Goal: Use online tool/utility: Utilize a website feature to perform a specific function

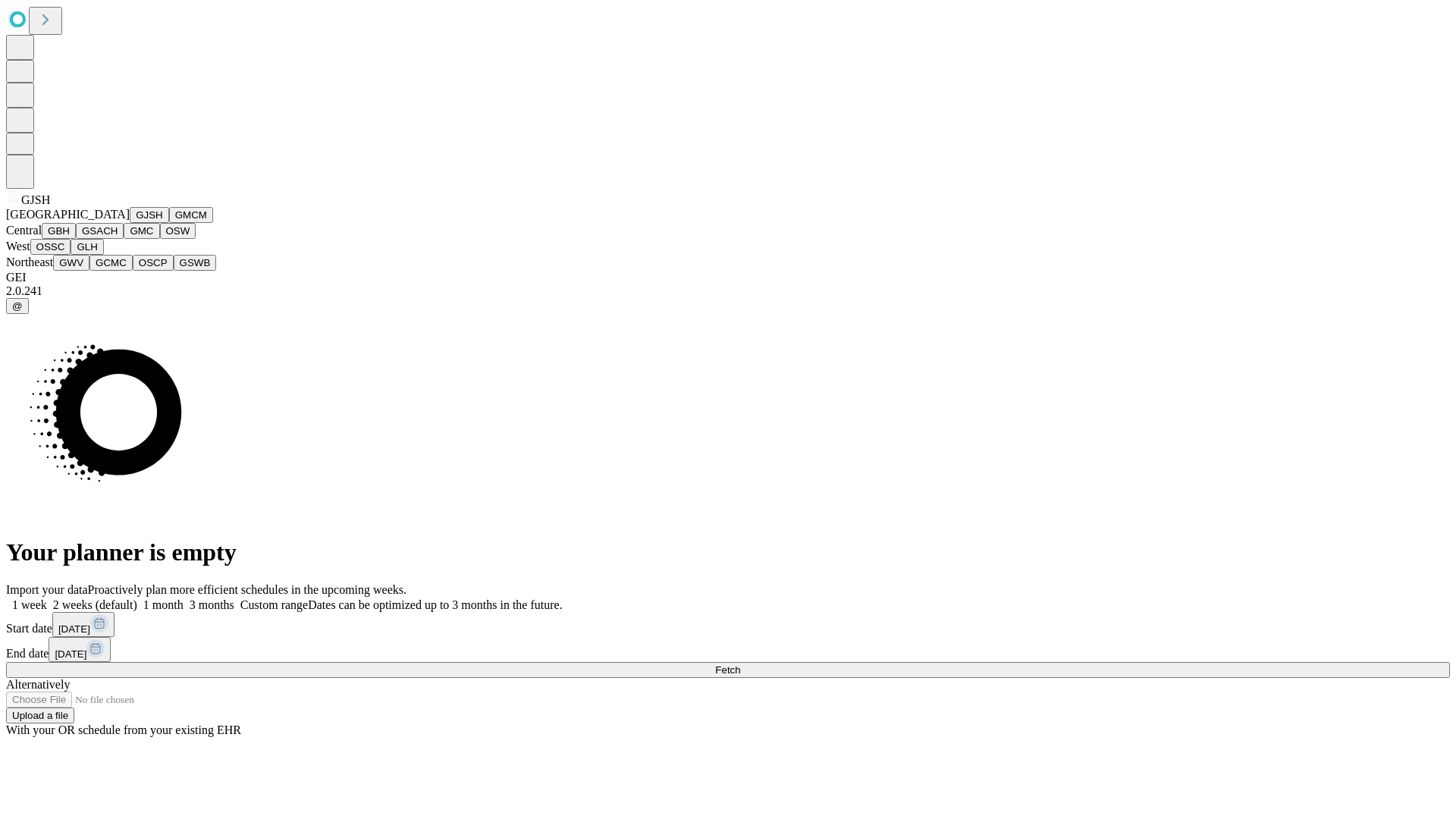
click at [130, 223] on button "GJSH" at bounding box center [149, 215] width 40 height 16
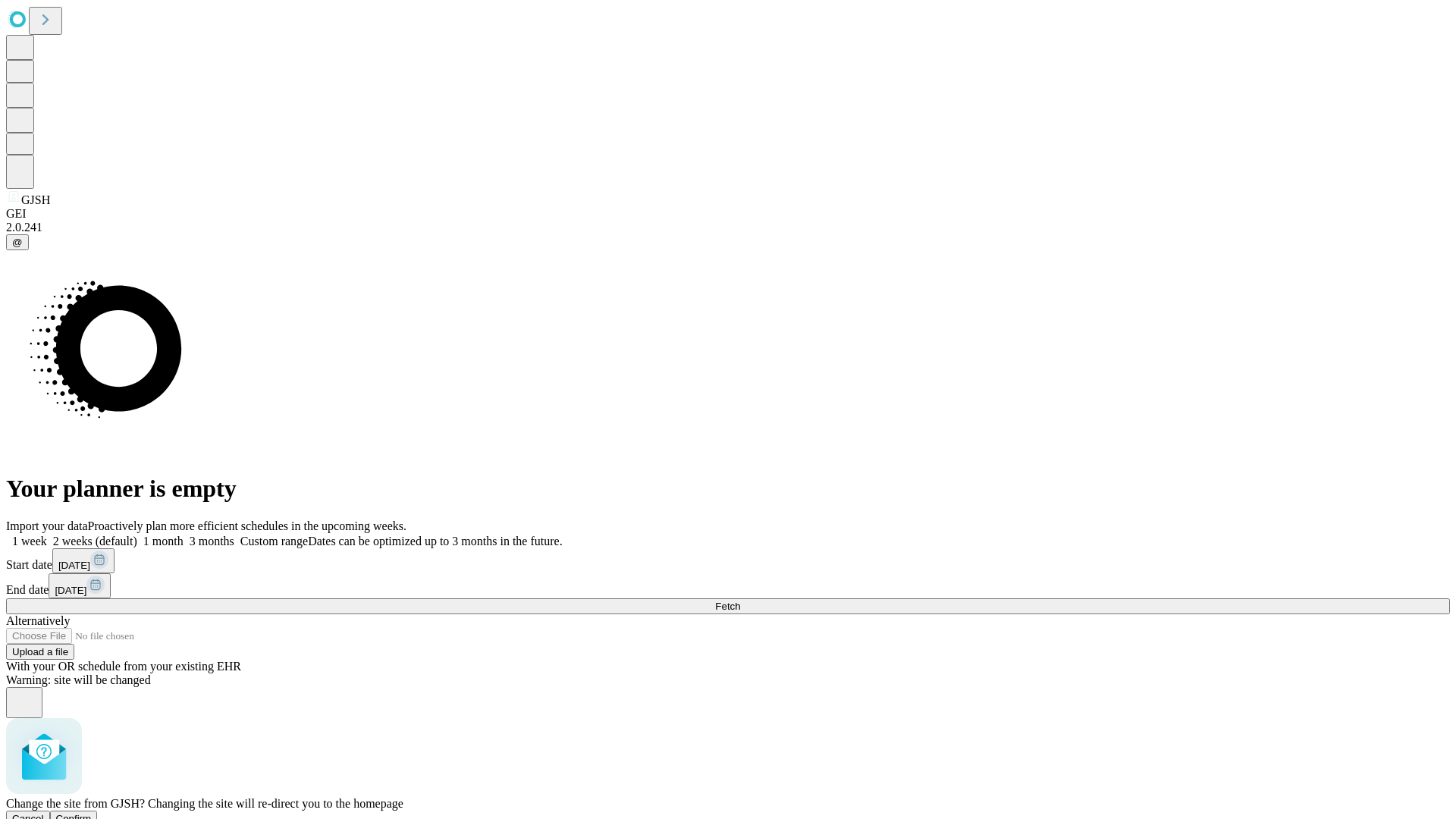
click at [92, 813] on span "Confirm" at bounding box center [73, 818] width 35 height 11
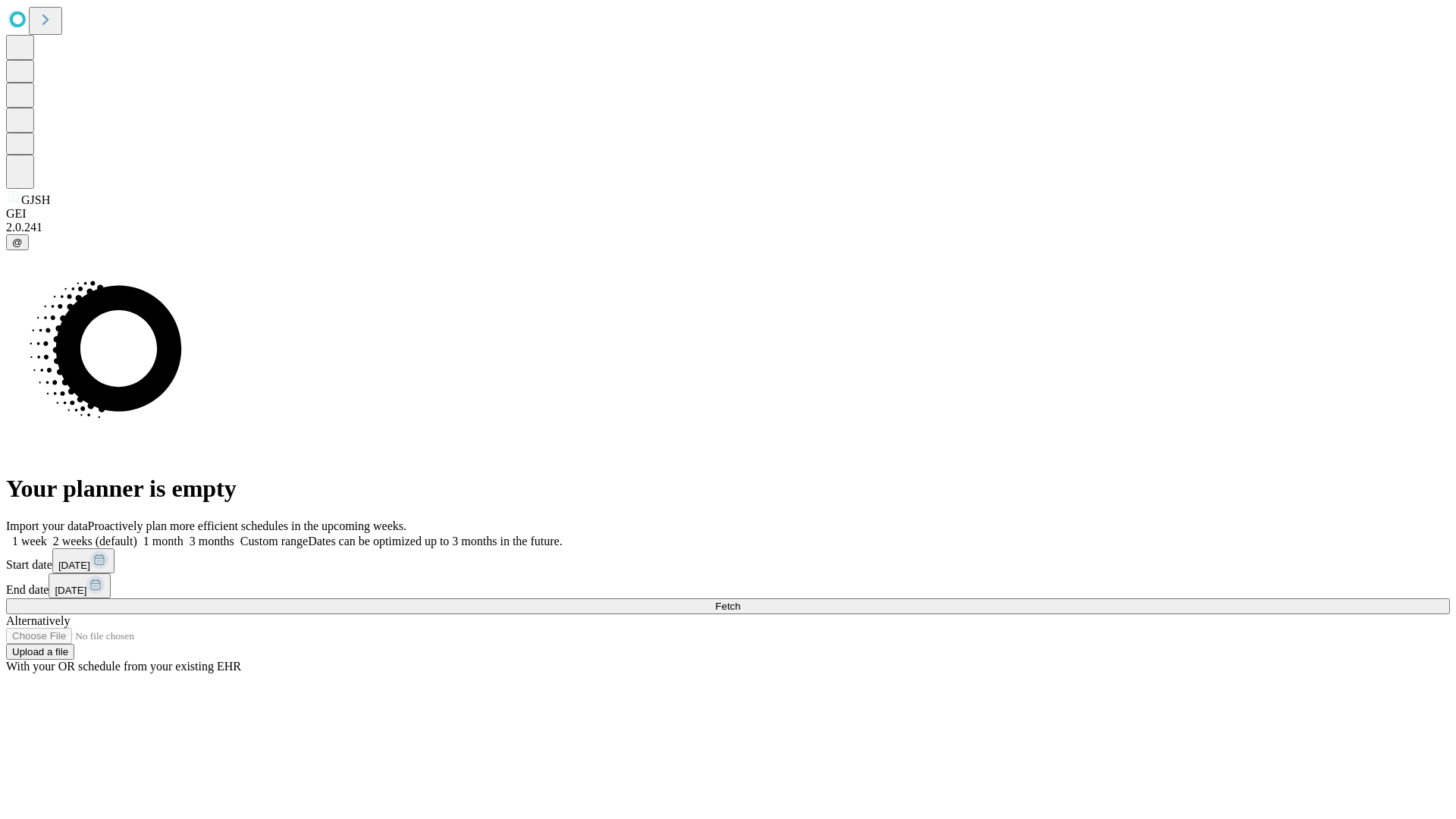
click at [137, 535] on label "2 weeks (default)" at bounding box center [92, 541] width 90 height 13
click at [740, 601] on span "Fetch" at bounding box center [728, 606] width 25 height 11
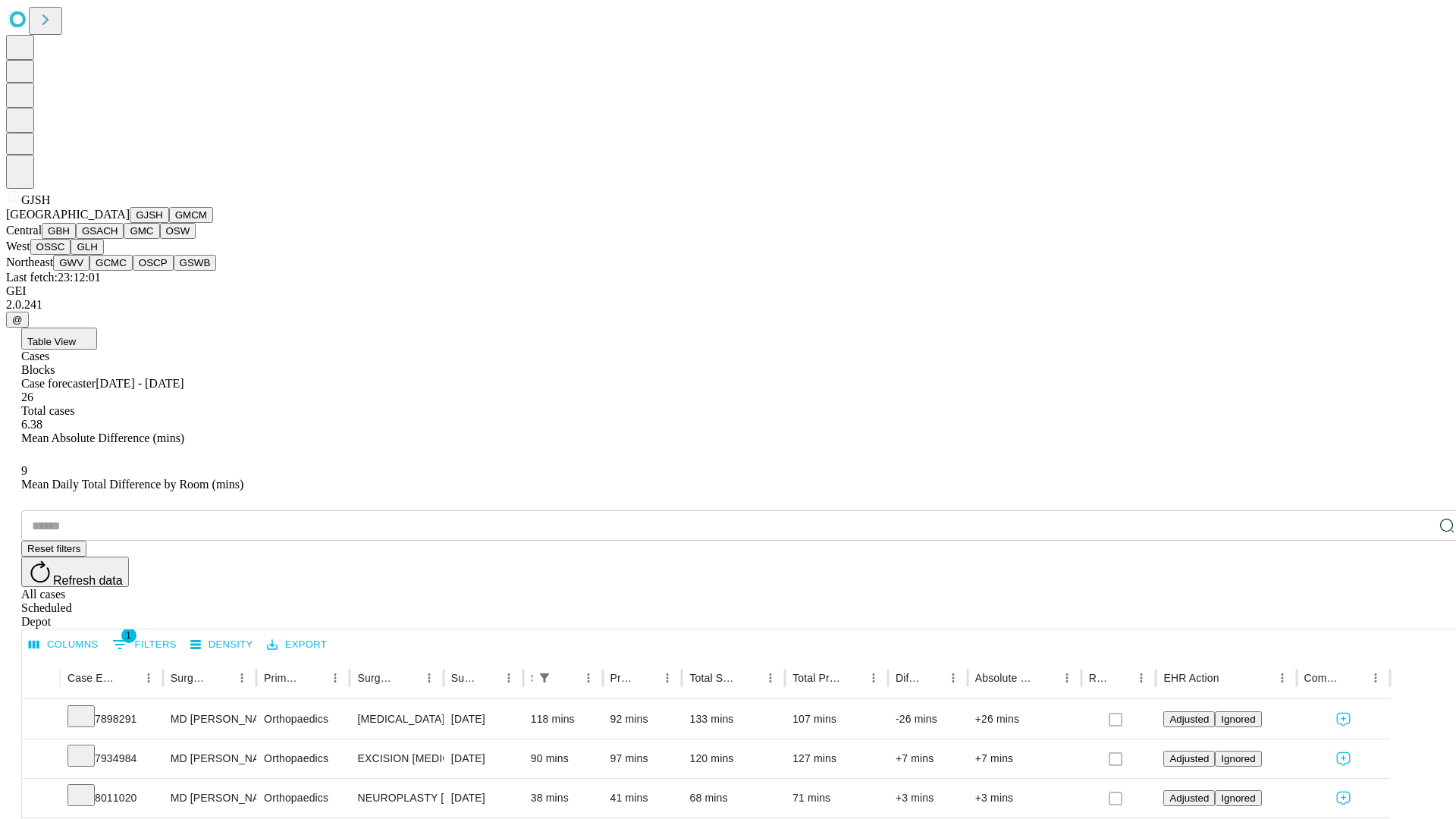
click at [169, 223] on button "GMCM" at bounding box center [191, 215] width 44 height 16
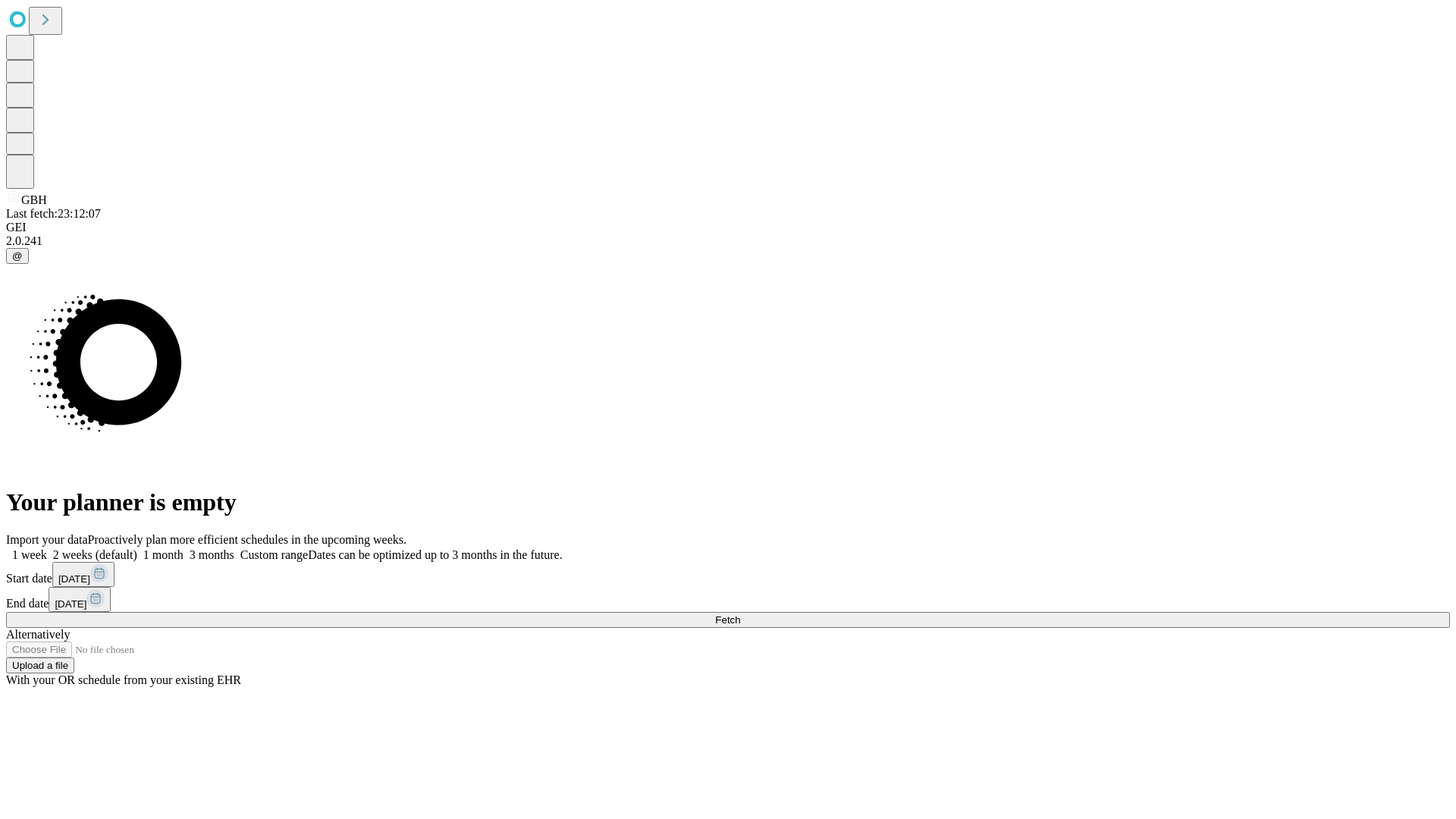
click at [137, 548] on label "2 weeks (default)" at bounding box center [92, 554] width 90 height 13
click at [740, 614] on span "Fetch" at bounding box center [728, 619] width 25 height 11
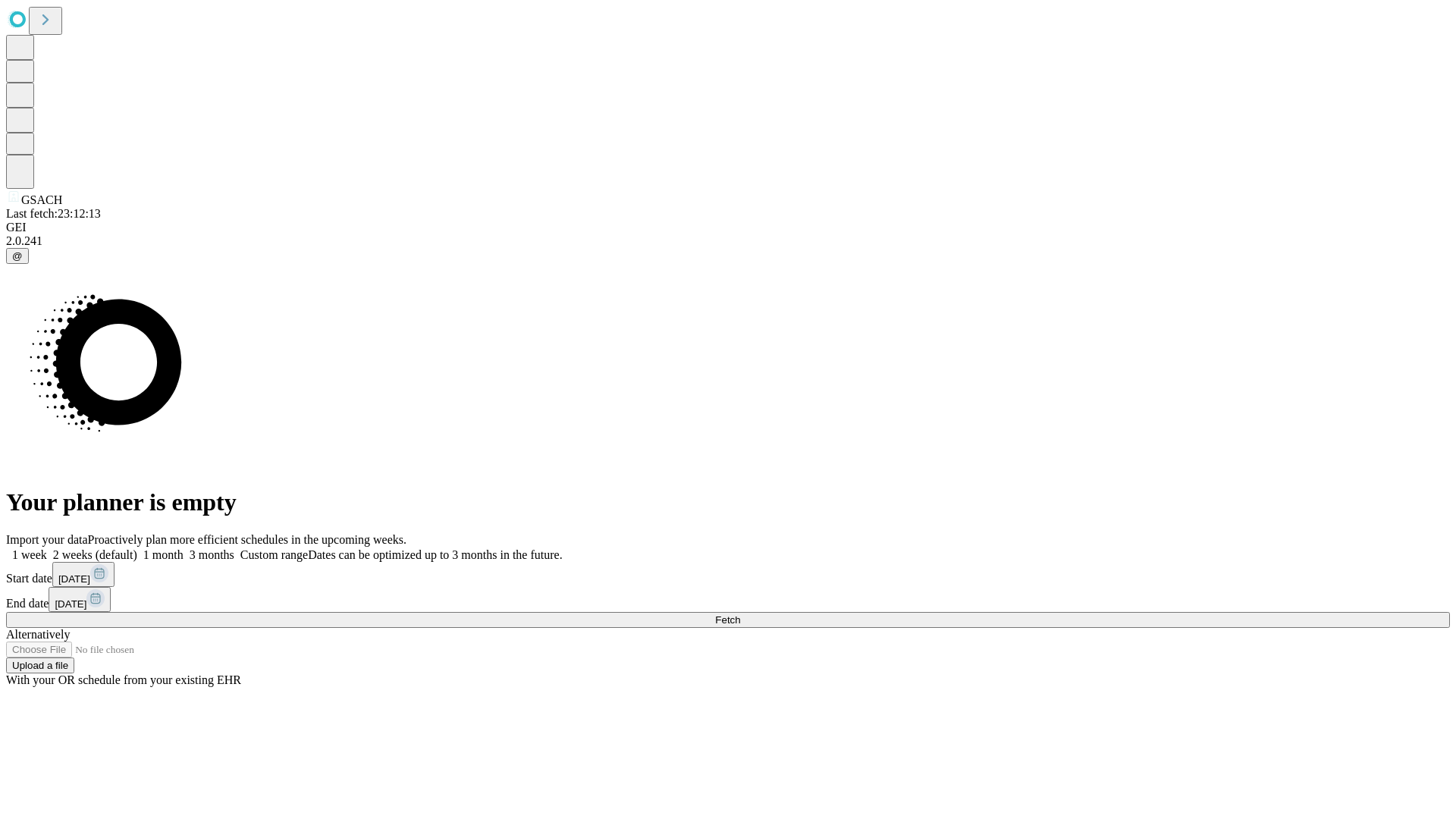
click at [137, 548] on label "2 weeks (default)" at bounding box center [92, 554] width 90 height 13
click at [740, 614] on span "Fetch" at bounding box center [728, 619] width 25 height 11
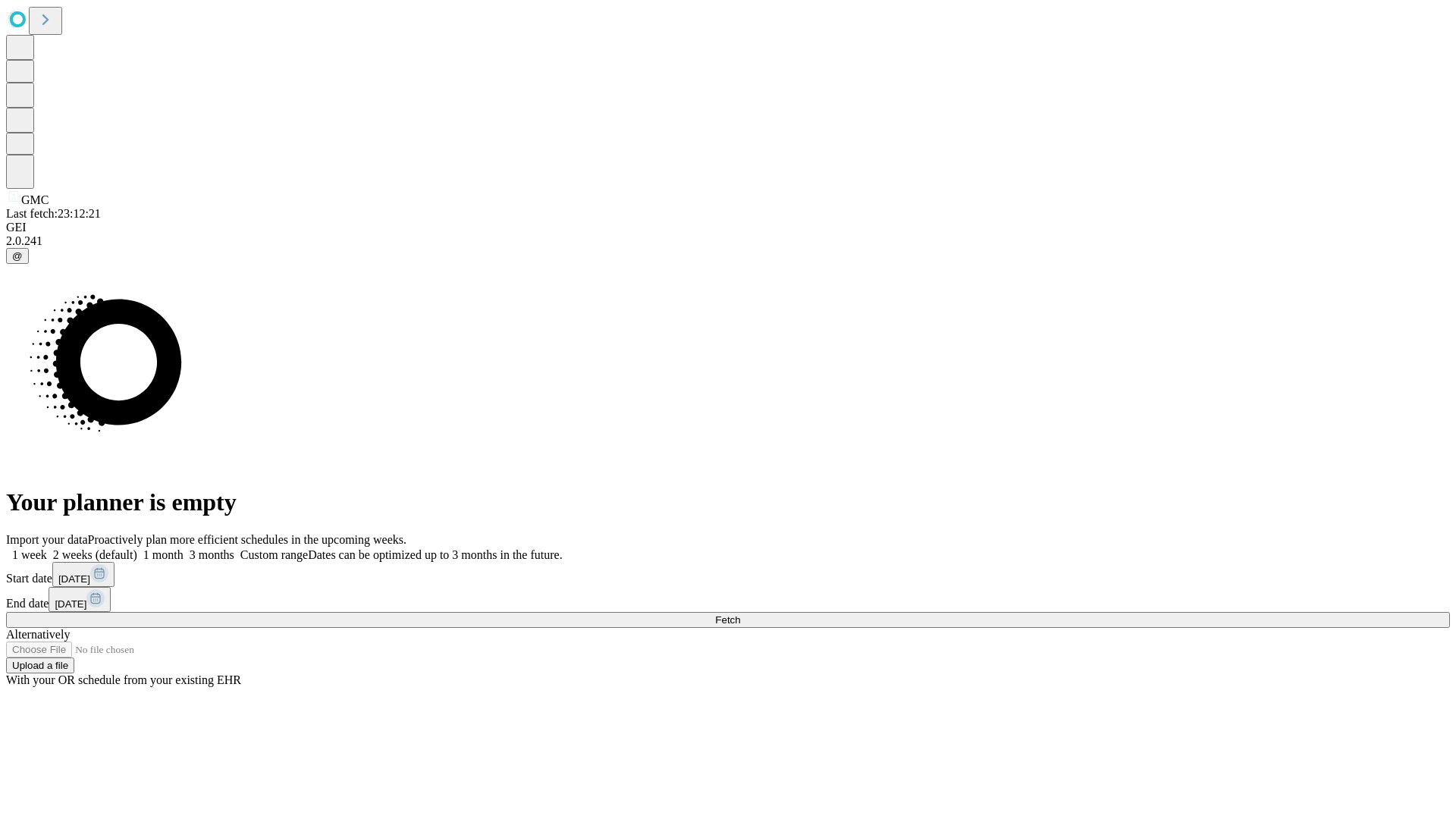
click at [137, 548] on label "2 weeks (default)" at bounding box center [92, 554] width 90 height 13
click at [740, 614] on span "Fetch" at bounding box center [728, 619] width 25 height 11
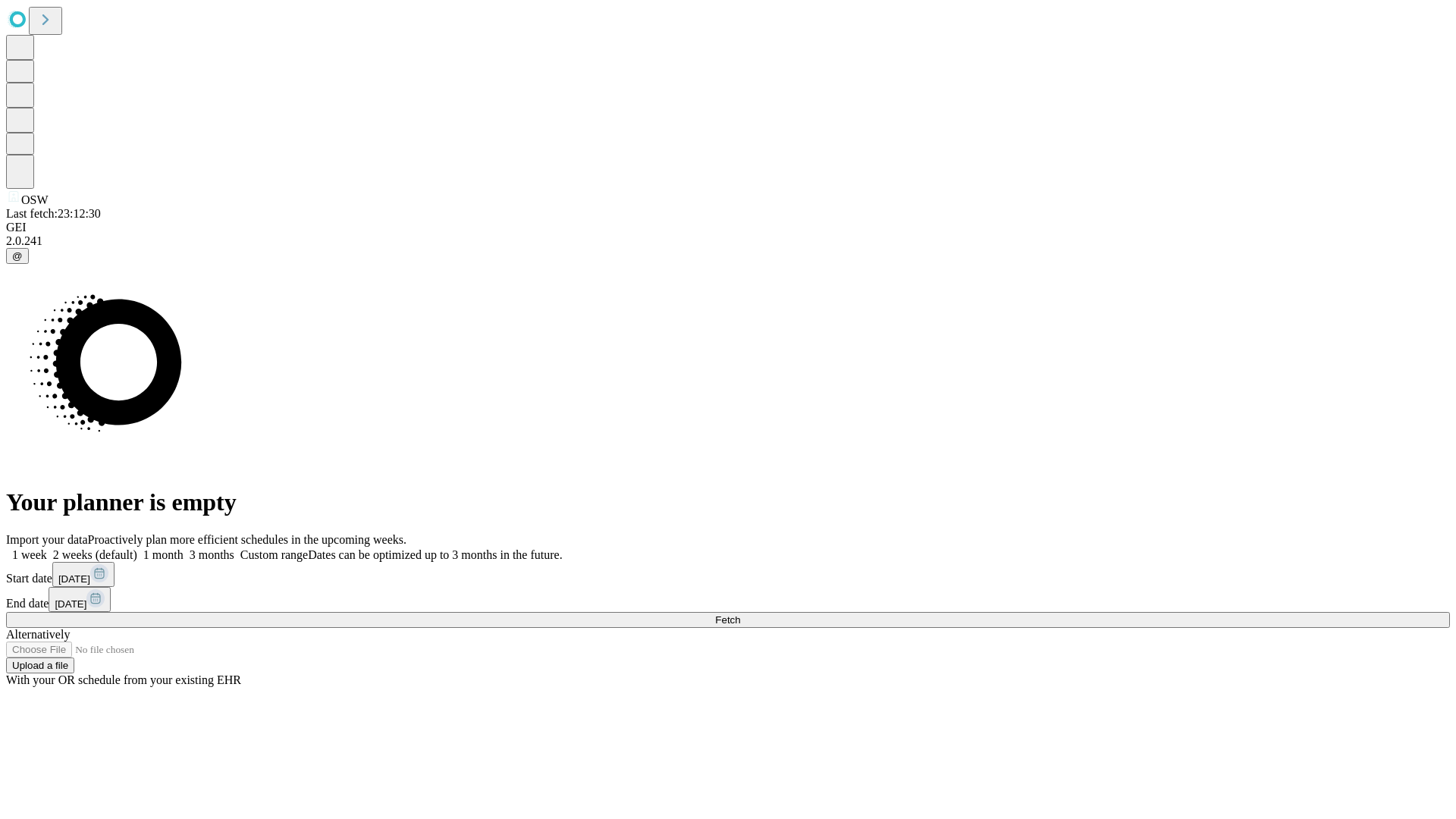
click at [137, 548] on label "2 weeks (default)" at bounding box center [92, 554] width 90 height 13
click at [740, 614] on span "Fetch" at bounding box center [728, 619] width 25 height 11
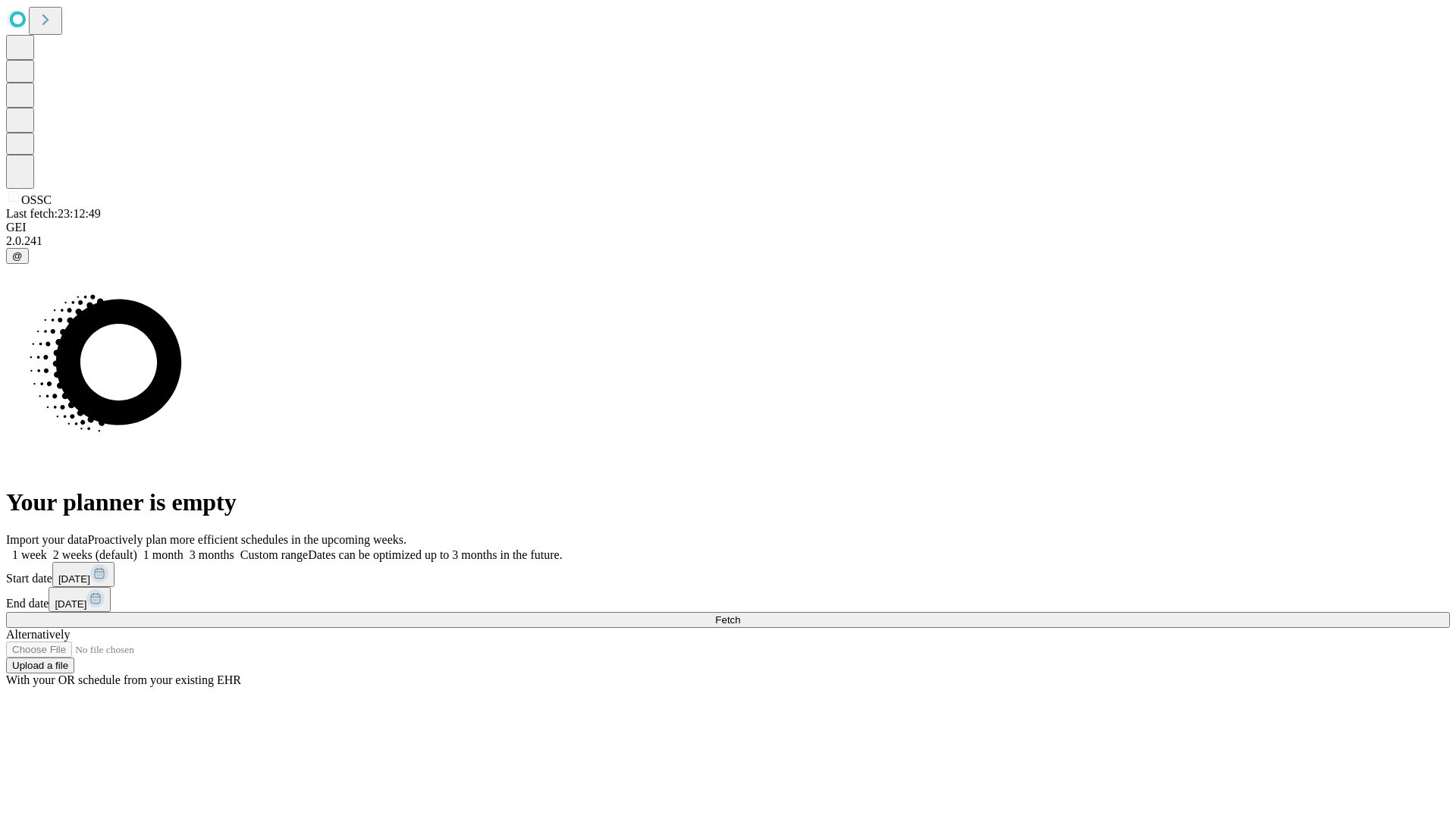
click at [137, 548] on label "2 weeks (default)" at bounding box center [92, 554] width 90 height 13
click at [740, 614] on span "Fetch" at bounding box center [728, 619] width 25 height 11
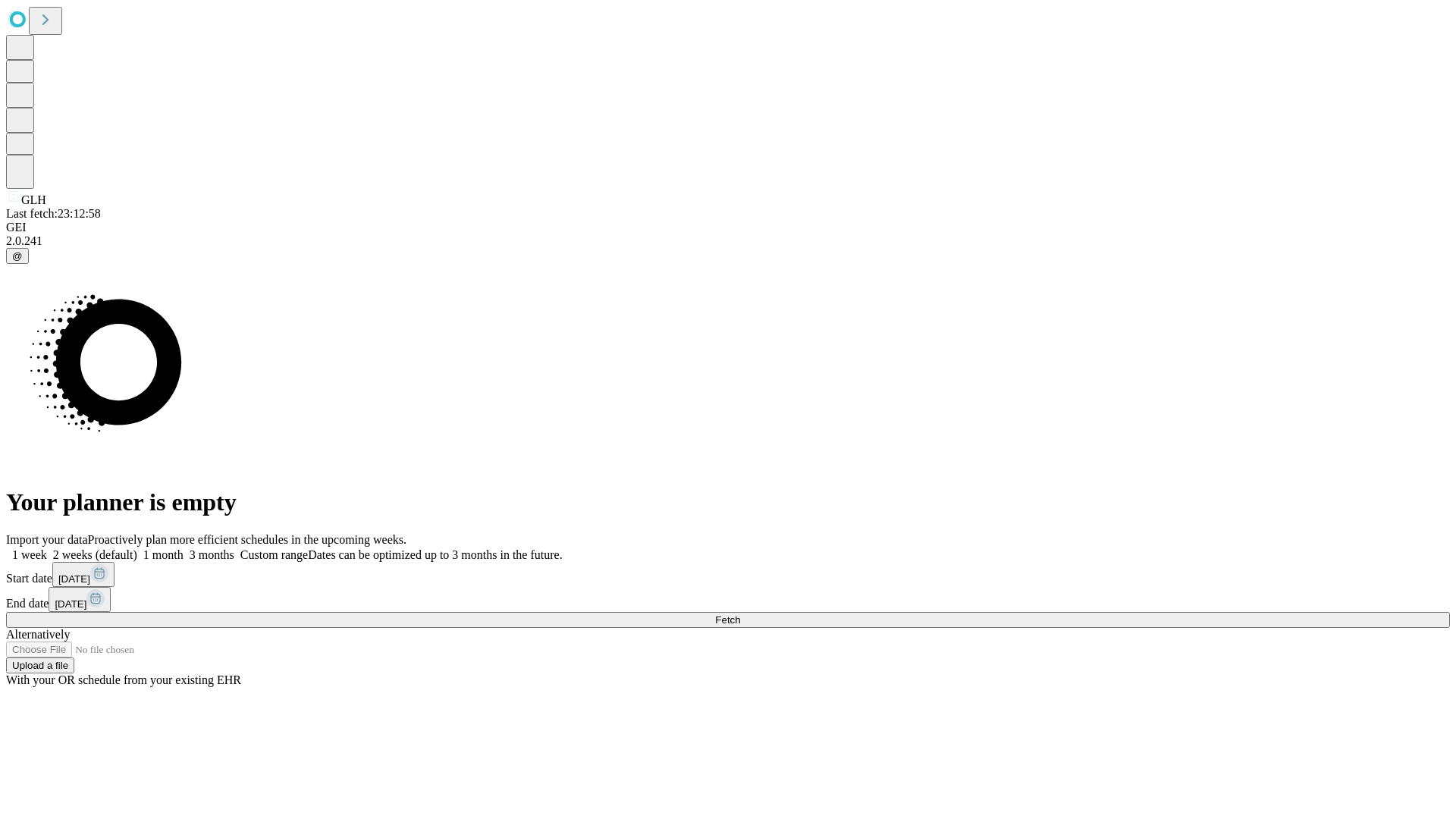
click at [137, 548] on label "2 weeks (default)" at bounding box center [92, 554] width 90 height 13
click at [740, 614] on span "Fetch" at bounding box center [728, 619] width 25 height 11
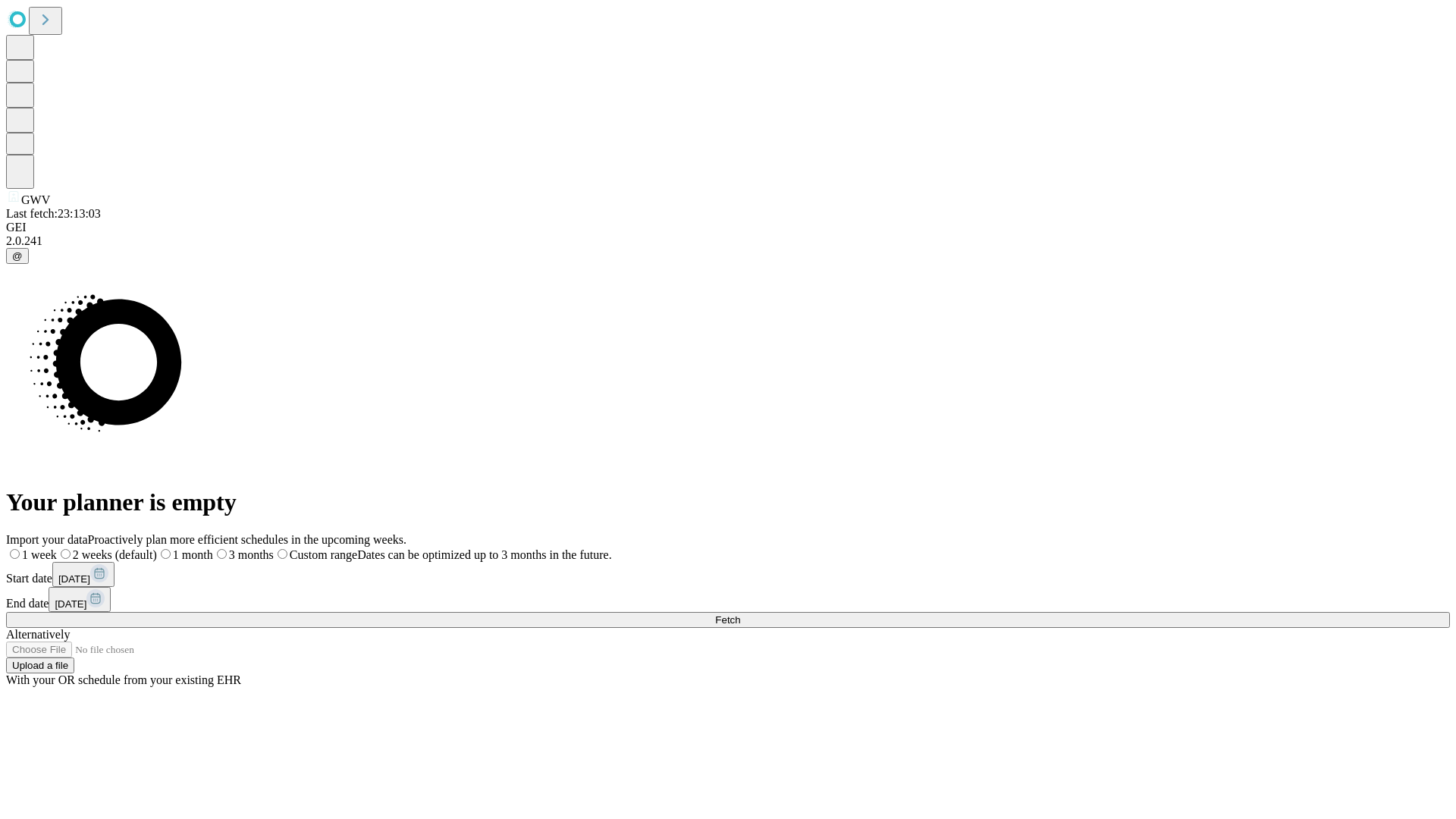
click at [157, 548] on label "2 weeks (default)" at bounding box center [106, 554] width 100 height 13
click at [740, 614] on span "Fetch" at bounding box center [728, 619] width 25 height 11
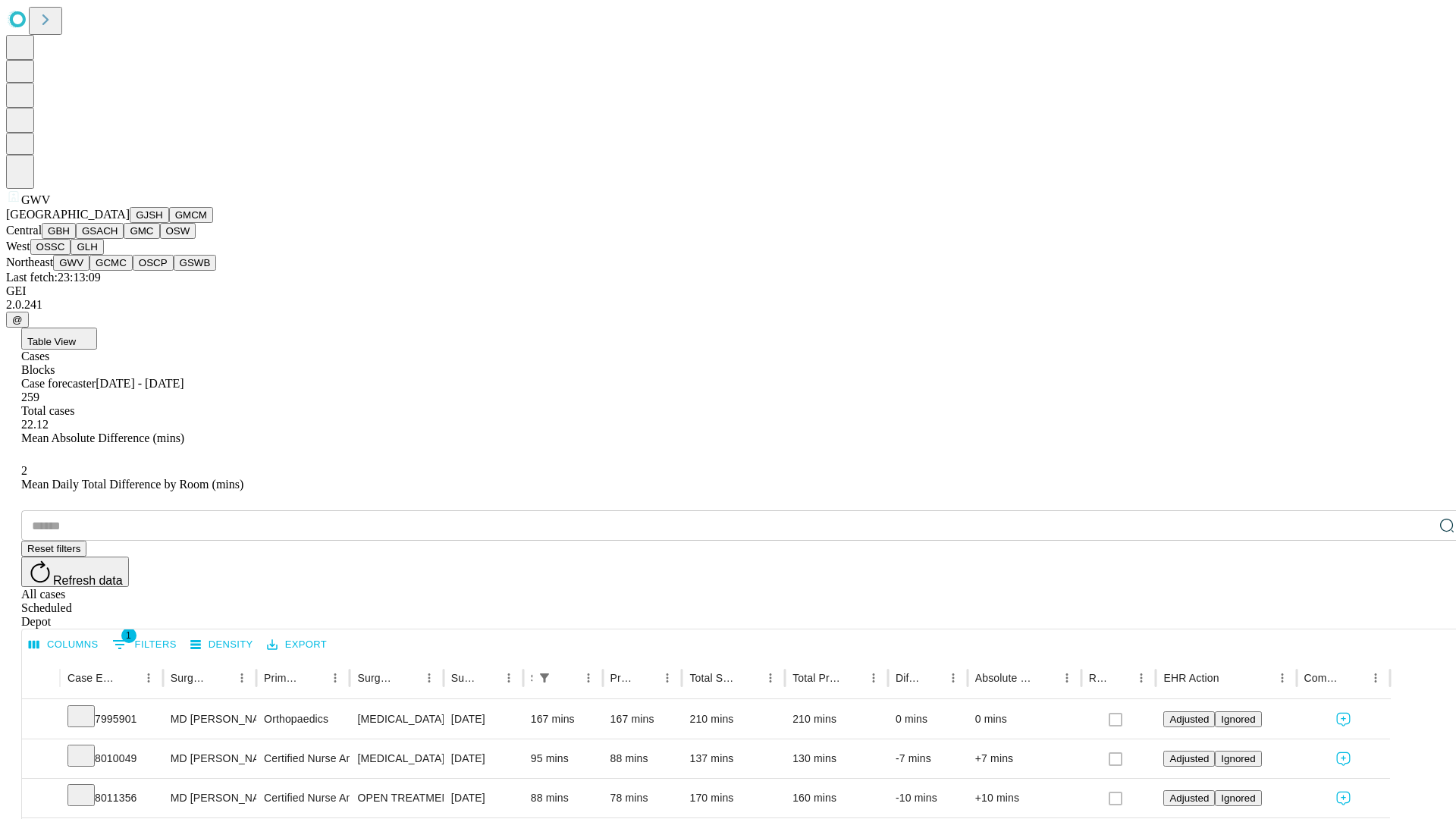
click at [118, 270] on button "GCMC" at bounding box center [111, 262] width 43 height 16
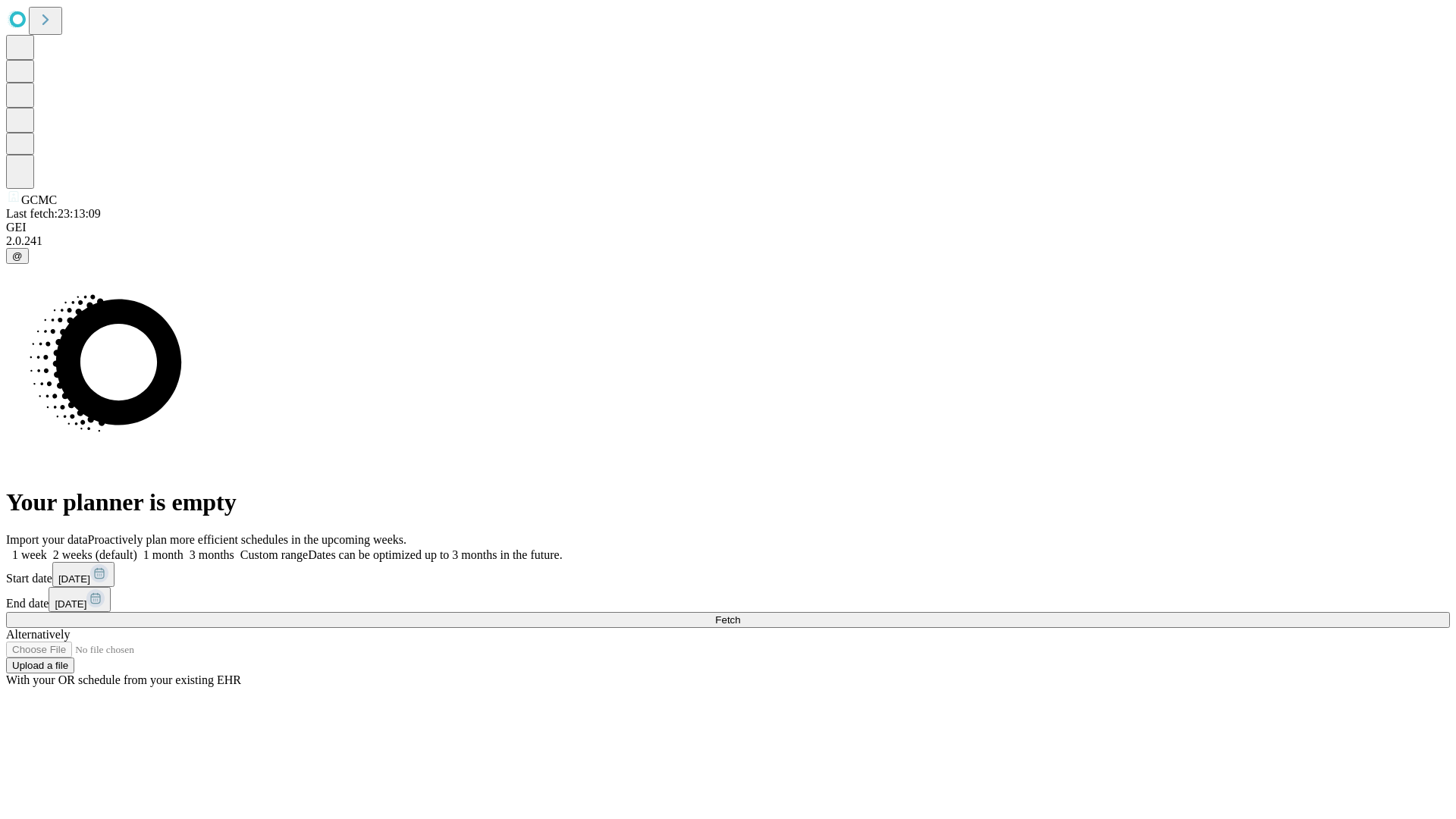
click at [137, 548] on label "2 weeks (default)" at bounding box center [92, 554] width 90 height 13
click at [740, 614] on span "Fetch" at bounding box center [728, 619] width 25 height 11
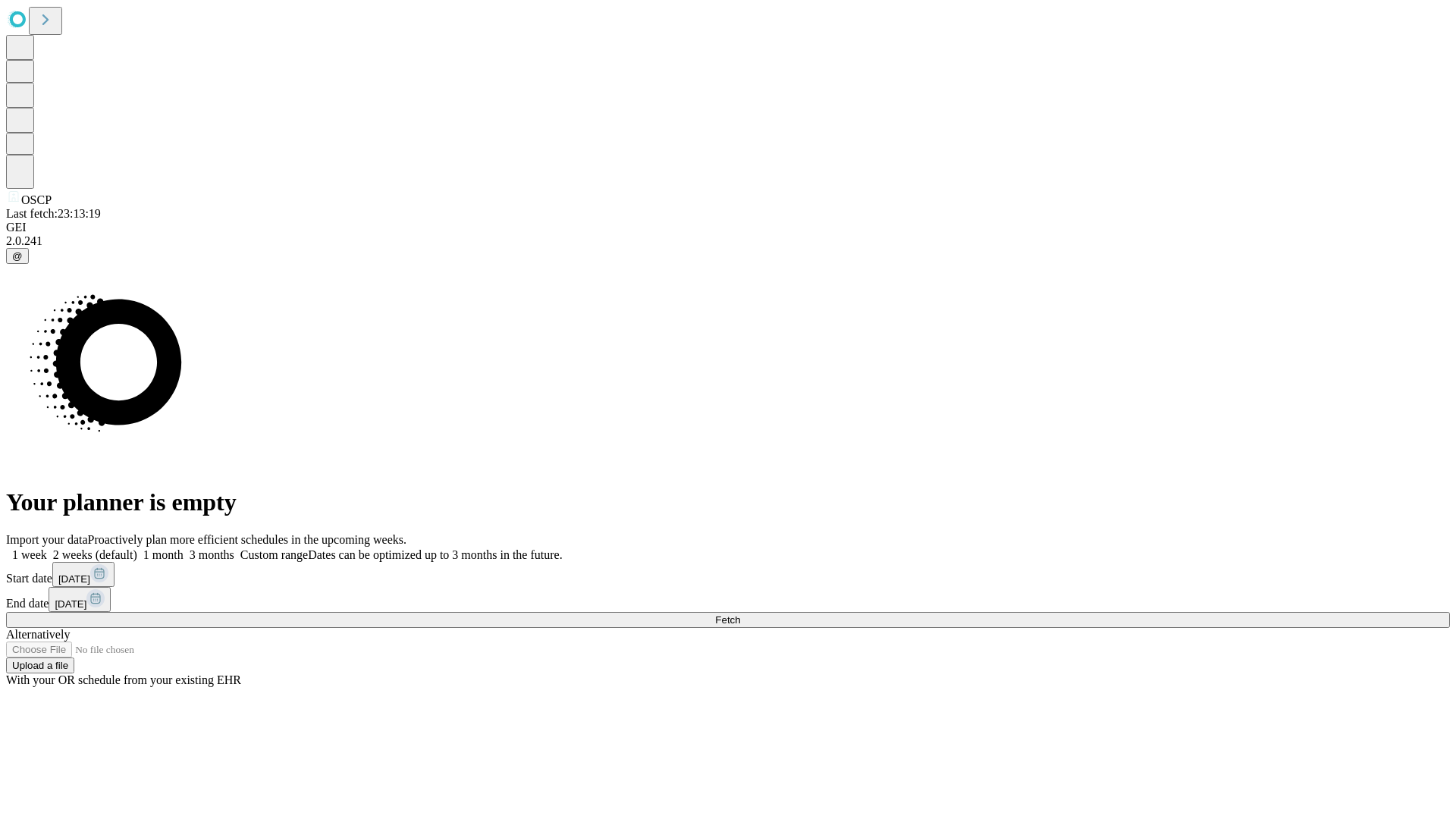
click at [137, 548] on label "2 weeks (default)" at bounding box center [92, 554] width 90 height 13
click at [740, 614] on span "Fetch" at bounding box center [728, 619] width 25 height 11
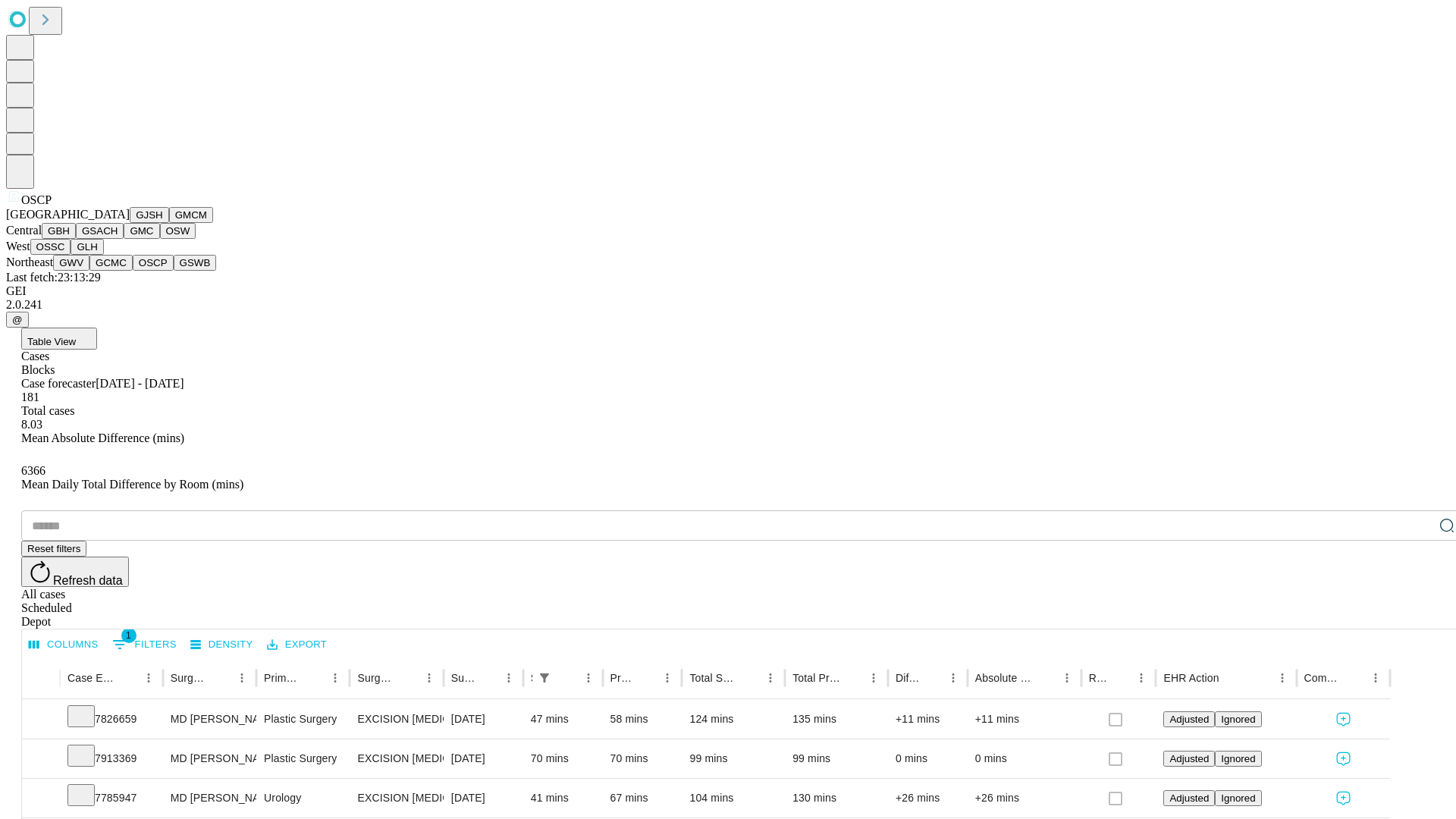
click at [173, 270] on button "GSWB" at bounding box center [194, 262] width 43 height 16
